Goal: Transaction & Acquisition: Book appointment/travel/reservation

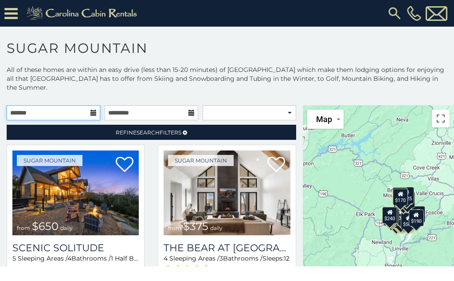
click at [89, 105] on input "text" at bounding box center [54, 112] width 94 height 15
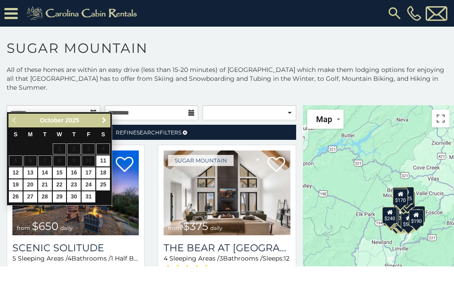
click at [104, 119] on span "Next" at bounding box center [104, 120] width 7 height 7
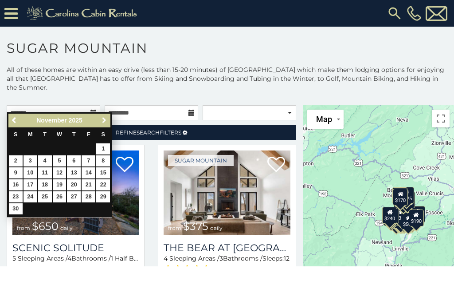
click at [99, 121] on link "Next" at bounding box center [103, 120] width 11 height 11
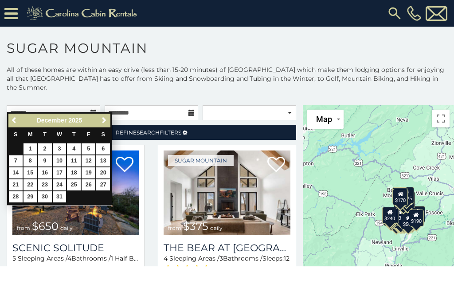
click at [84, 209] on img at bounding box center [75, 192] width 126 height 85
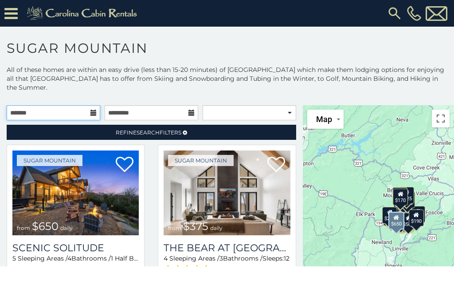
click at [90, 105] on input "text" at bounding box center [54, 112] width 94 height 15
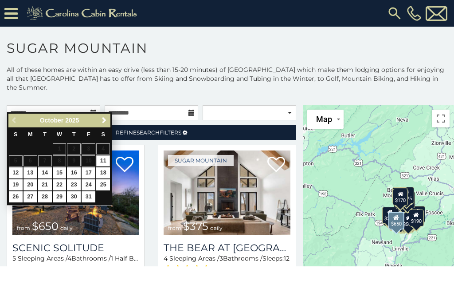
click at [102, 123] on span "Next" at bounding box center [104, 120] width 7 height 7
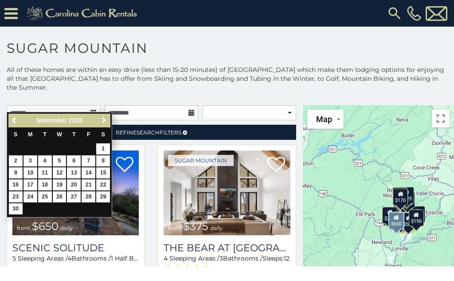
click at [100, 125] on link "Next" at bounding box center [103, 120] width 11 height 11
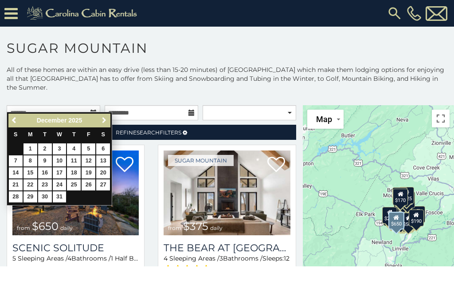
click at [101, 119] on span "Next" at bounding box center [104, 120] width 7 height 7
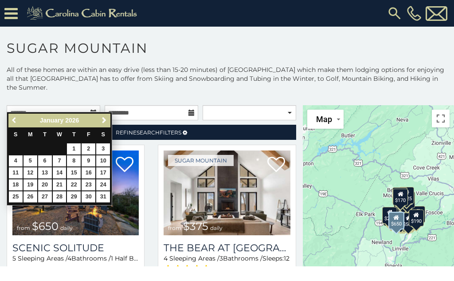
click at [12, 118] on span "Previous" at bounding box center [14, 120] width 7 height 7
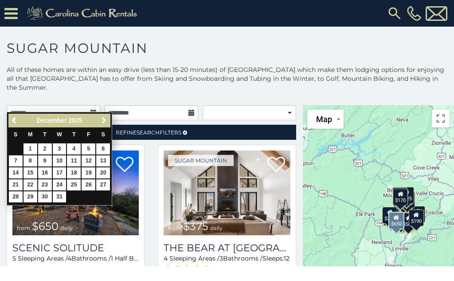
click at [59, 183] on link "24" at bounding box center [60, 184] width 14 height 11
type input "**********"
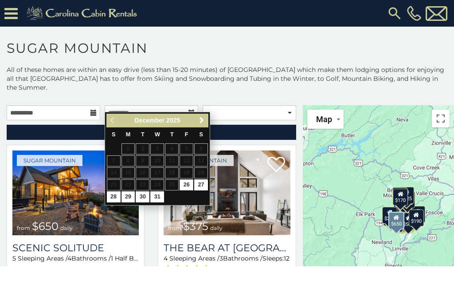
click at [200, 179] on link "27" at bounding box center [201, 184] width 14 height 11
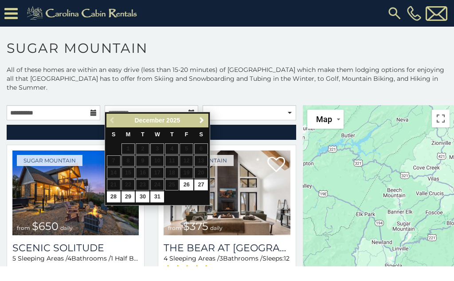
type input "**********"
